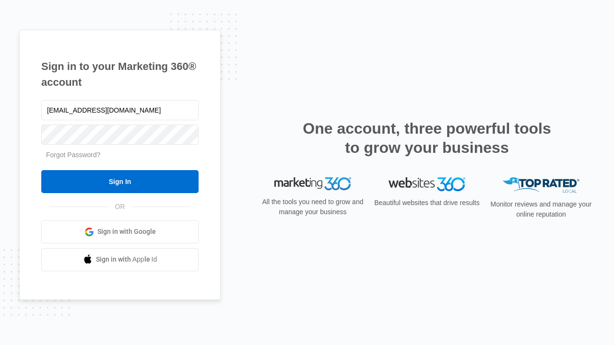
type input "[EMAIL_ADDRESS][DOMAIN_NAME]"
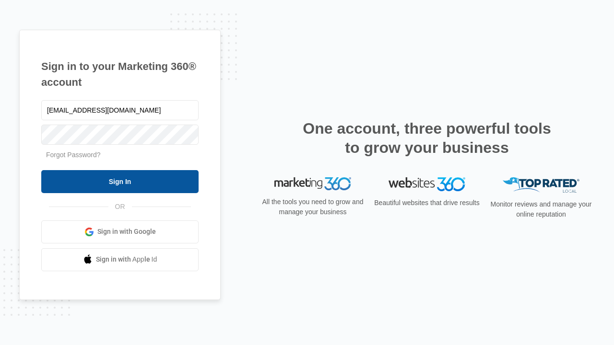
click at [120, 181] on input "Sign In" at bounding box center [119, 181] width 157 height 23
